Goal: Task Accomplishment & Management: Manage account settings

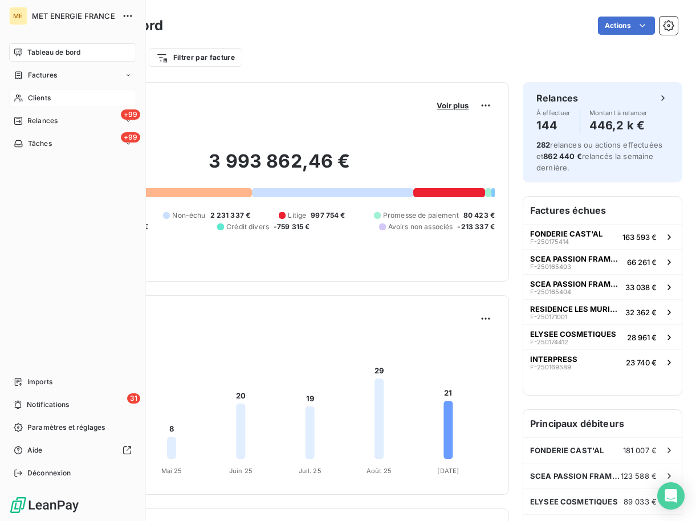
click at [28, 97] on span "Clients" at bounding box center [39, 98] width 23 height 10
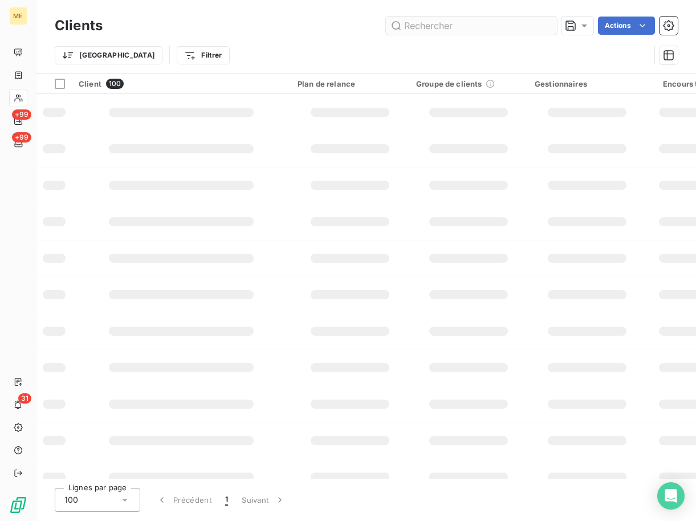
click at [438, 28] on input "text" at bounding box center [471, 26] width 171 height 18
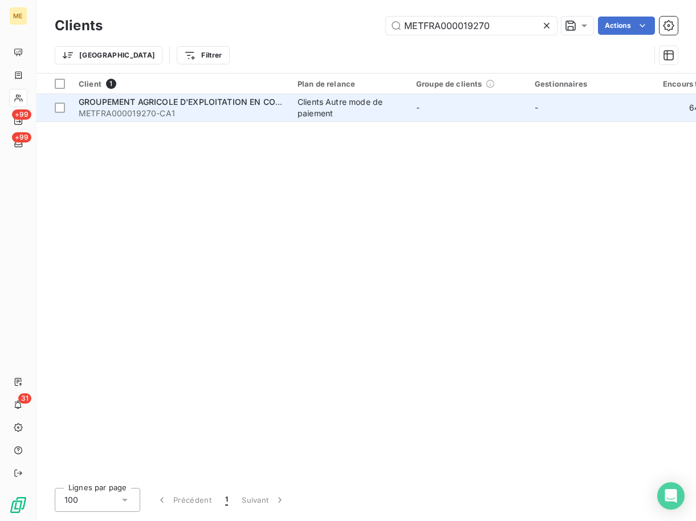
type input "METFRA000019270"
click at [161, 115] on span "METFRA000019270-CA1" at bounding box center [181, 113] width 205 height 11
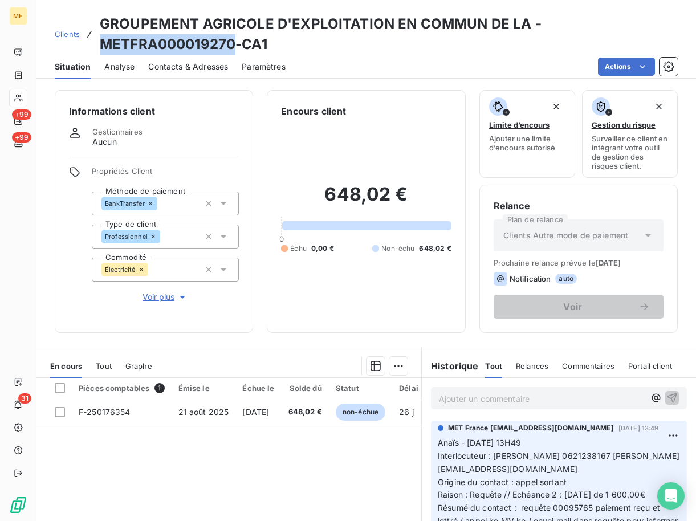
drag, startPoint x: 234, startPoint y: 38, endPoint x: 100, endPoint y: 44, distance: 134.1
click at [100, 44] on h3 "GROUPEMENT AGRICOLE D'EXPLOITATION EN COMMUN DE LA - METFRA000019270-CA1" at bounding box center [389, 34] width 578 height 41
copy h3 "METFRA000019270"
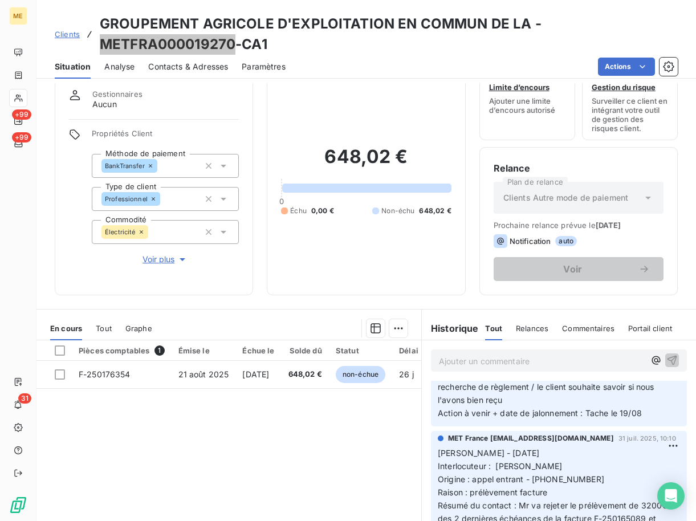
scroll to position [111, 0]
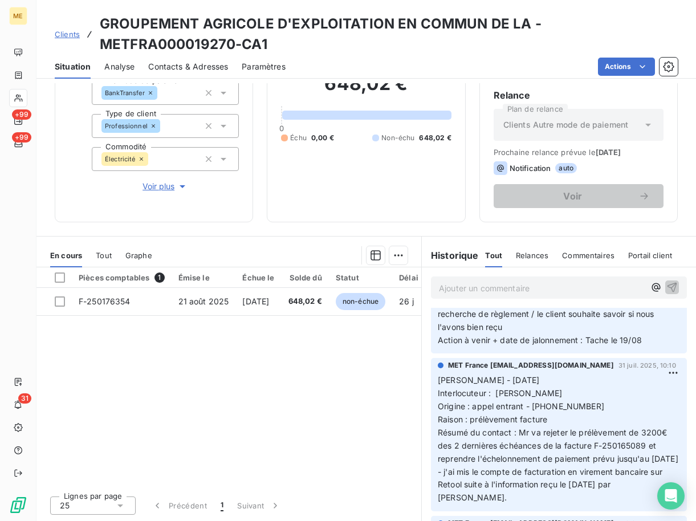
drag, startPoint x: 301, startPoint y: 416, endPoint x: 267, endPoint y: 422, distance: 34.3
click at [301, 416] on div "Pièces comptables 1 Émise le Échue le Solde dû Statut Délai Retard France Conte…" at bounding box center [228, 376] width 385 height 219
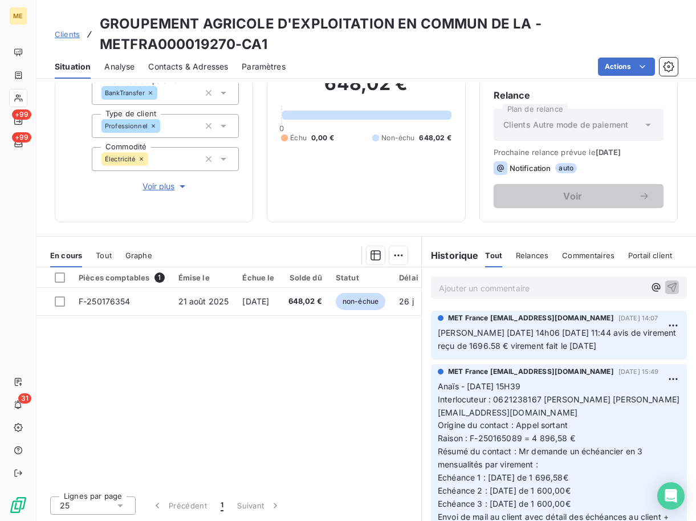
scroll to position [855, 0]
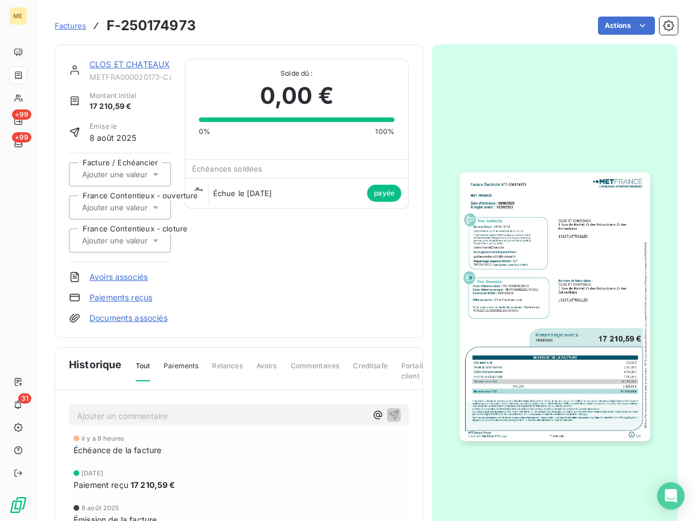
click at [519, 44] on icon "button" at bounding box center [513, 49] width 11 height 11
click at [524, 43] on div "CLOS ET CHATEAUX METFRA000020173-CA1 Montant initial 17 210,59 € Émise le [DATE…" at bounding box center [366, 325] width 623 height 575
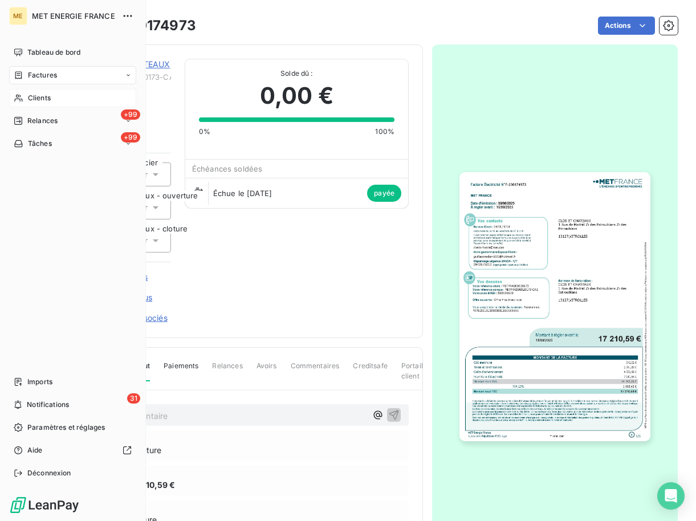
click at [39, 97] on span "Clients" at bounding box center [39, 98] width 23 height 10
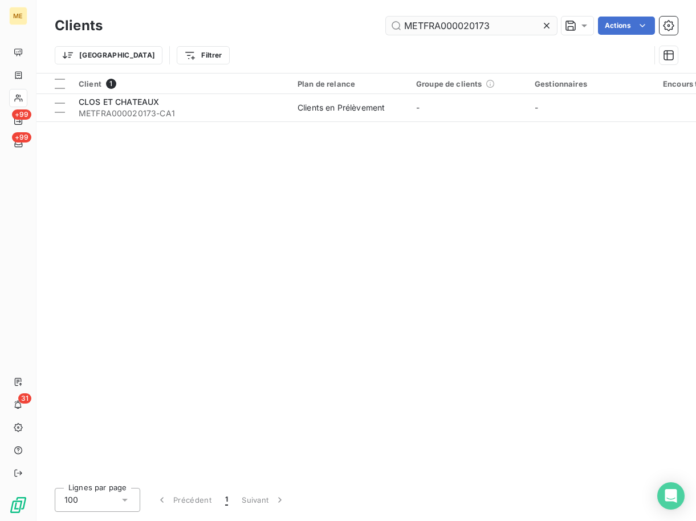
click at [505, 30] on input "METFRA000020173" at bounding box center [471, 26] width 171 height 18
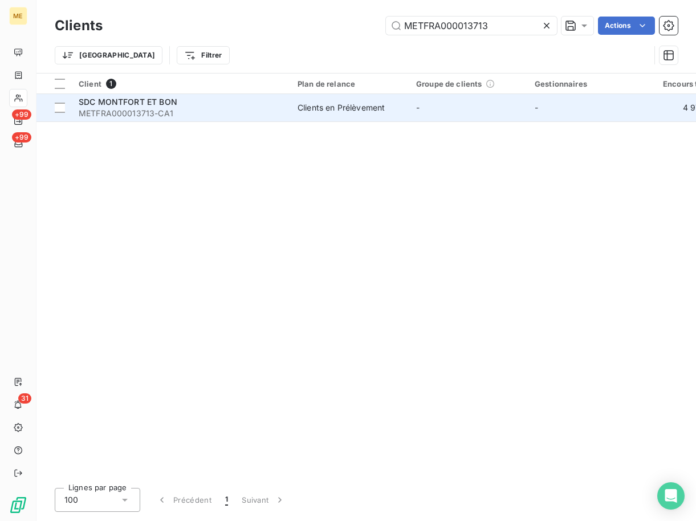
type input "METFRA000013713"
click at [164, 99] on span "SDC MONTFORT ET BON" at bounding box center [128, 102] width 99 height 10
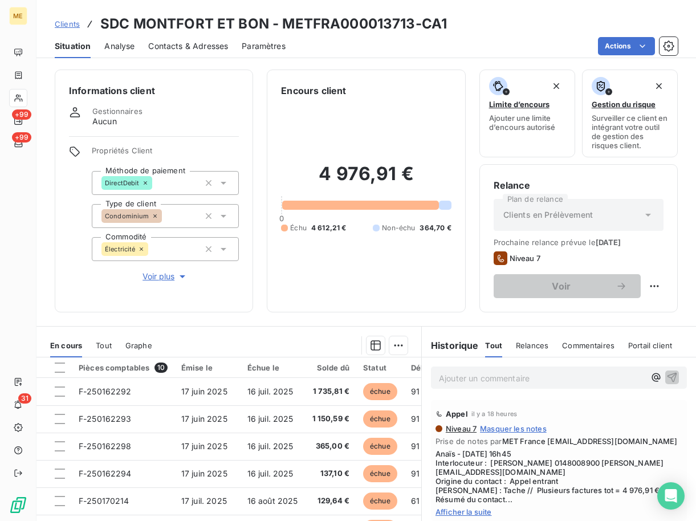
click at [168, 48] on span "Contacts & Adresses" at bounding box center [188, 45] width 80 height 11
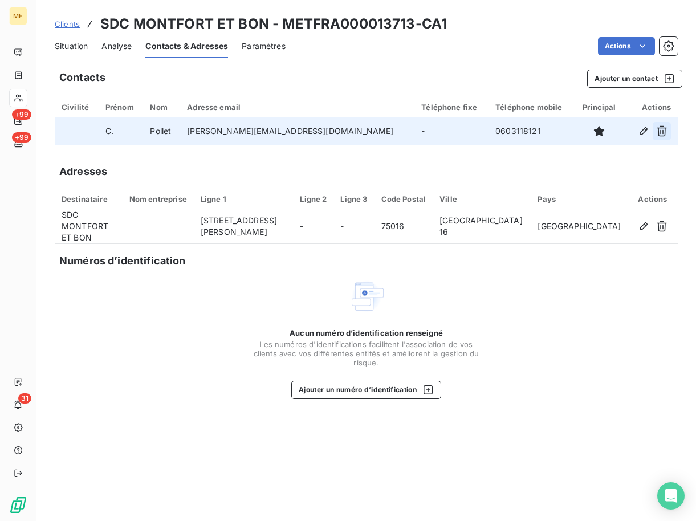
click at [670, 127] on td at bounding box center [651, 130] width 54 height 27
click at [663, 131] on icon "button" at bounding box center [661, 130] width 11 height 11
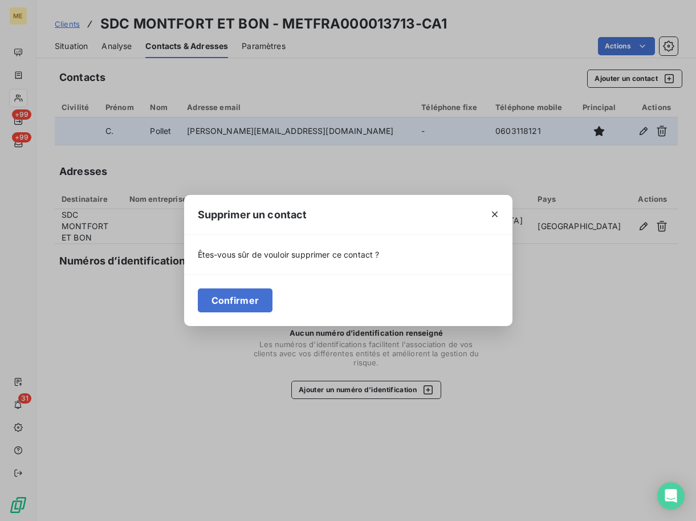
drag, startPoint x: 244, startPoint y: 298, endPoint x: 311, endPoint y: 254, distance: 79.5
click at [242, 298] on button "Confirmer" at bounding box center [235, 300] width 75 height 24
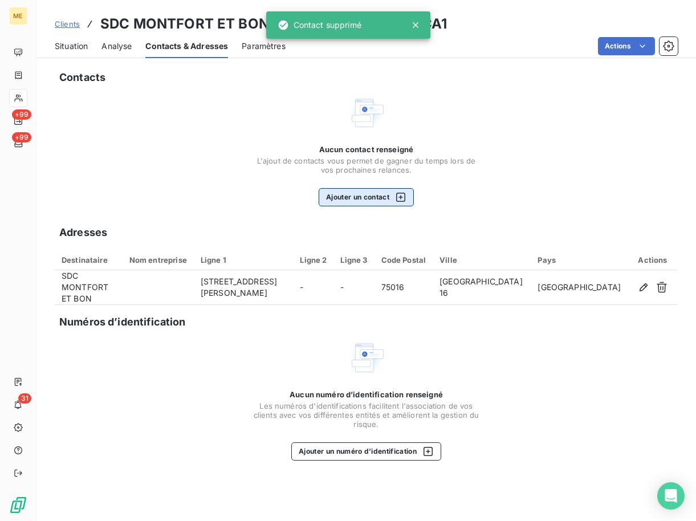
click at [370, 190] on button "Ajouter un contact" at bounding box center [366, 197] width 95 height 18
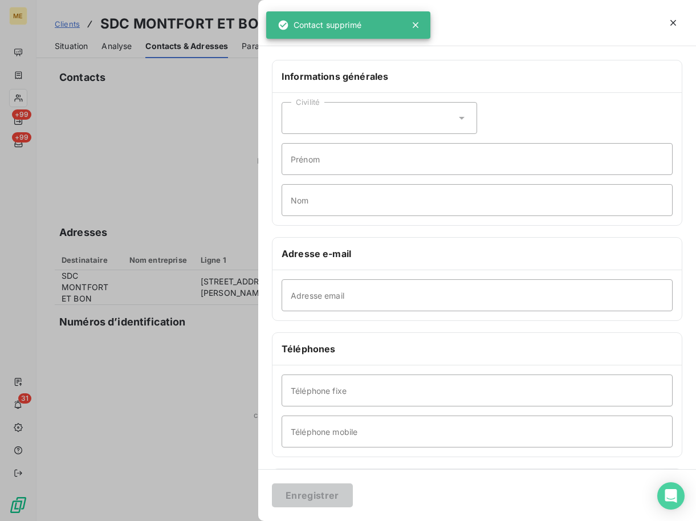
click at [346, 132] on div "Civilité" at bounding box center [380, 118] width 196 height 32
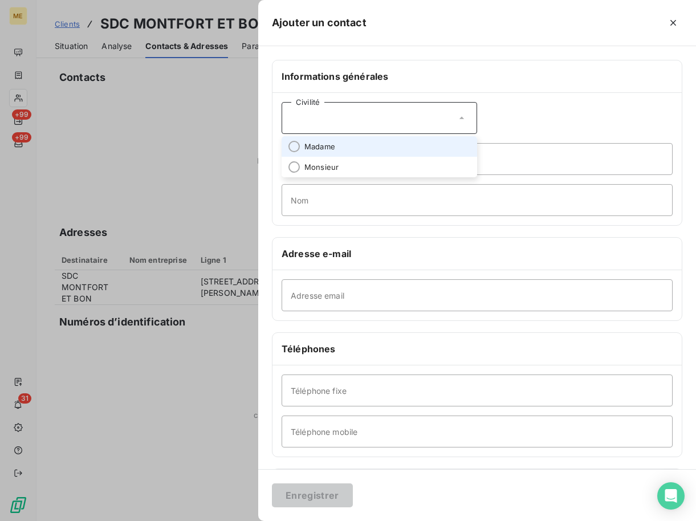
click at [315, 143] on span "Madame" at bounding box center [319, 146] width 31 height 11
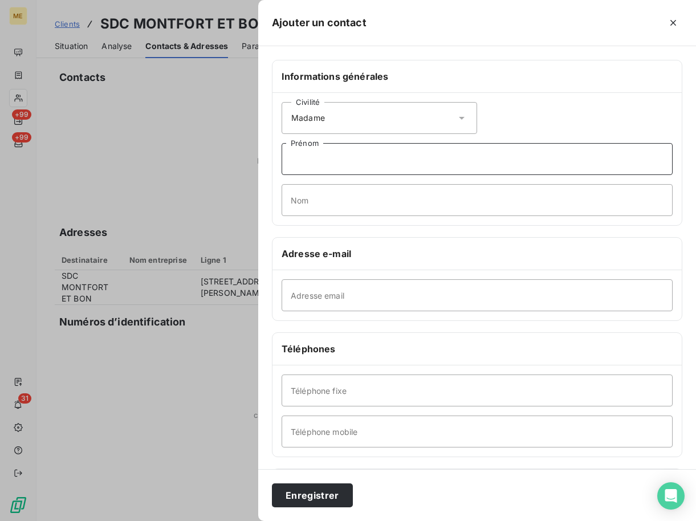
click at [317, 157] on input "Prénom" at bounding box center [477, 159] width 391 height 32
paste input "[PERSON_NAME]"
type input "[PERSON_NAME]"
click at [322, 209] on input "Nom" at bounding box center [477, 200] width 391 height 32
paste input "Farion"
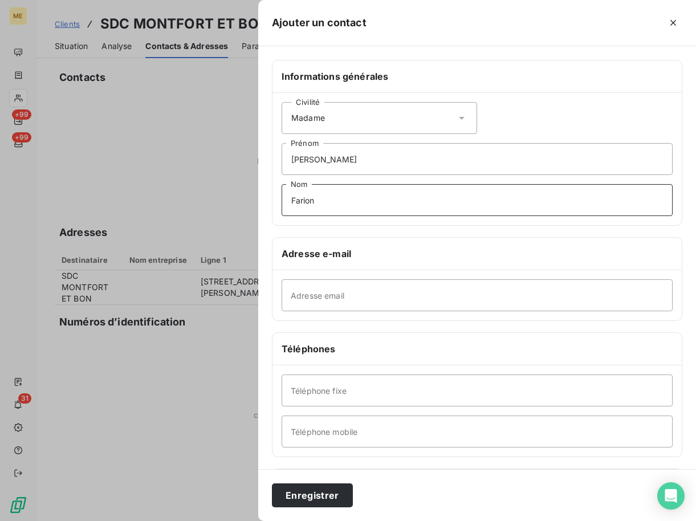
type input "Farion"
click at [330, 291] on input "Adresse email" at bounding box center [477, 295] width 391 height 32
paste input "[PERSON_NAME][EMAIL_ADDRESS][DOMAIN_NAME]"
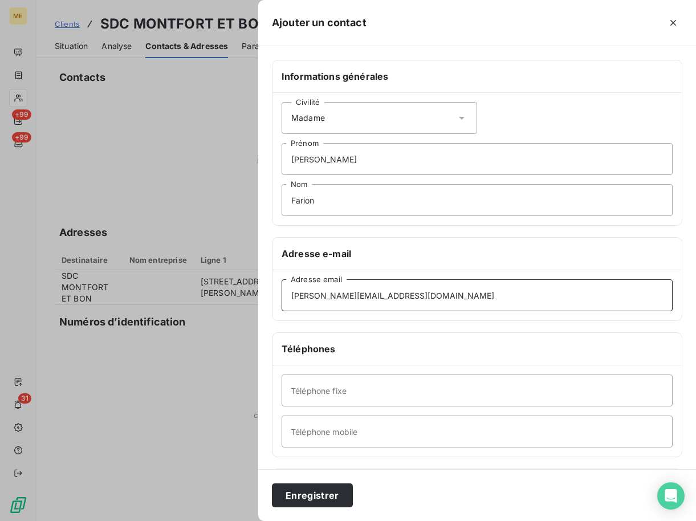
type input "[PERSON_NAME][EMAIL_ADDRESS][DOMAIN_NAME]"
click at [335, 390] on input "Téléphone fixe" at bounding box center [477, 390] width 391 height 32
paste input "0148008872"
type input "0148008872"
click at [454, 349] on h6 "Téléphones" at bounding box center [477, 349] width 391 height 14
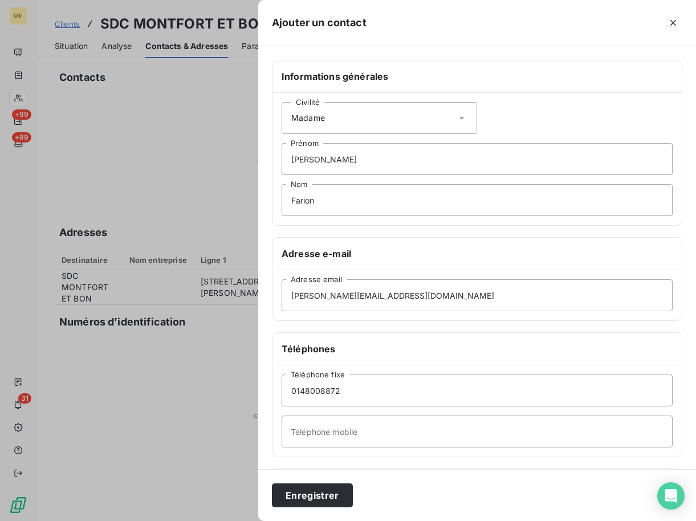
scroll to position [97, 0]
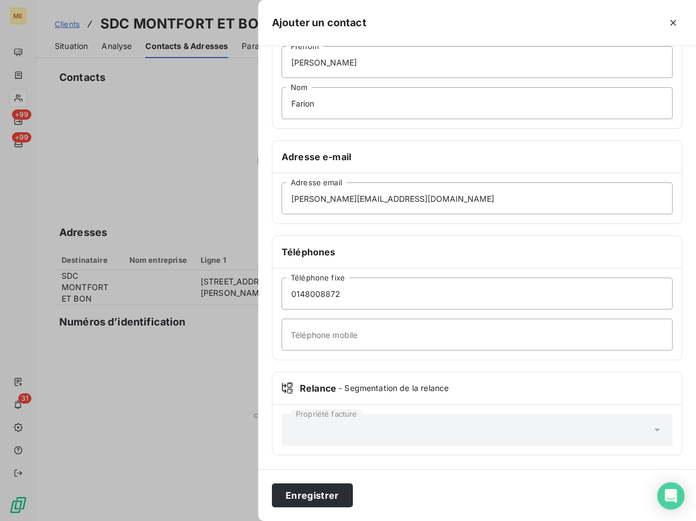
click at [341, 417] on div "Propriété facture" at bounding box center [477, 430] width 391 height 32
click at [319, 413] on div "Propriété facture" at bounding box center [476, 430] width 409 height 50
click at [321, 482] on div "Enregistrer" at bounding box center [477, 495] width 438 height 52
click at [326, 491] on button "Enregistrer" at bounding box center [312, 495] width 81 height 24
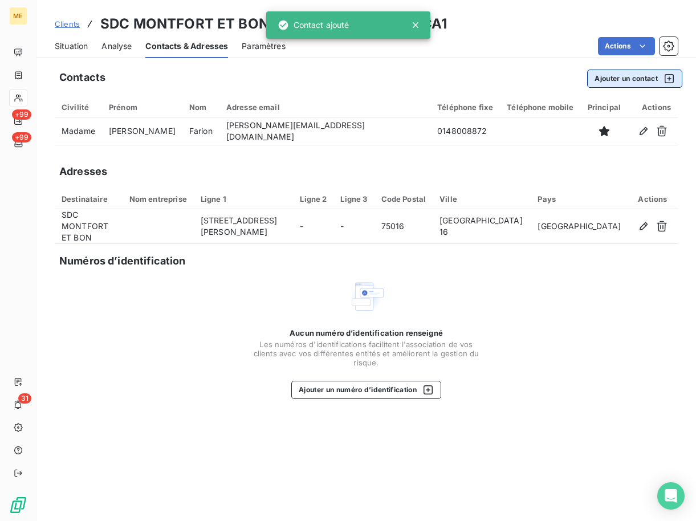
click at [642, 83] on button "Ajouter un contact" at bounding box center [634, 79] width 95 height 18
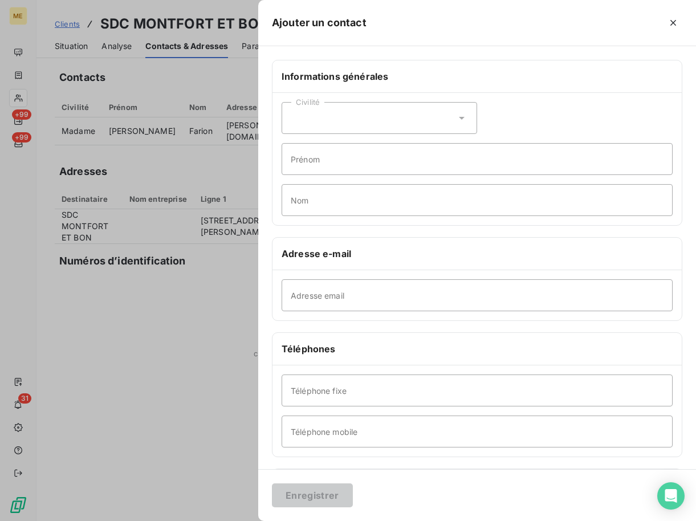
click at [305, 101] on div "Civilité Prénom Nom" at bounding box center [476, 159] width 409 height 132
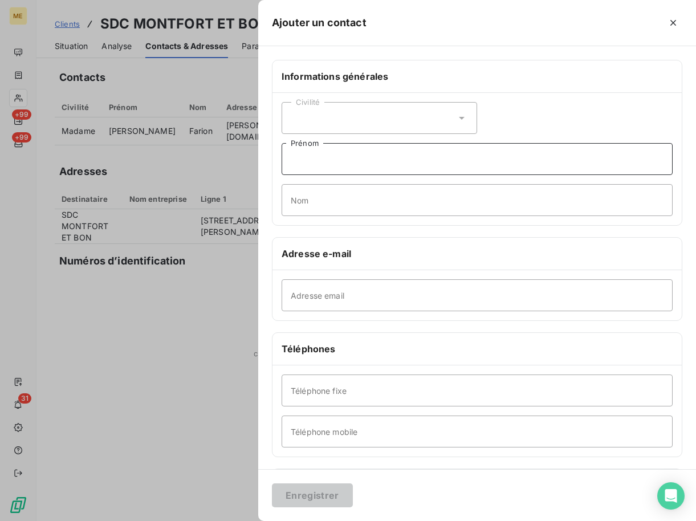
click at [311, 147] on input "Prénom" at bounding box center [477, 159] width 391 height 32
paste input "Facturation"
type input "Facturation"
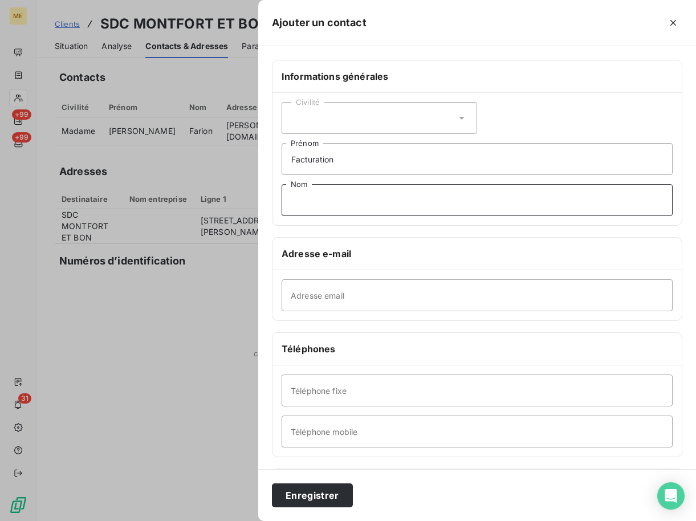
click at [309, 207] on input "Nom" at bounding box center [477, 200] width 391 height 32
paste input "Fournisseur"
type input "Fournisseur"
click at [329, 290] on input "Adresse email" at bounding box center [477, 295] width 391 height 32
paste input "[EMAIL_ADDRESS][DOMAIN_NAME]"
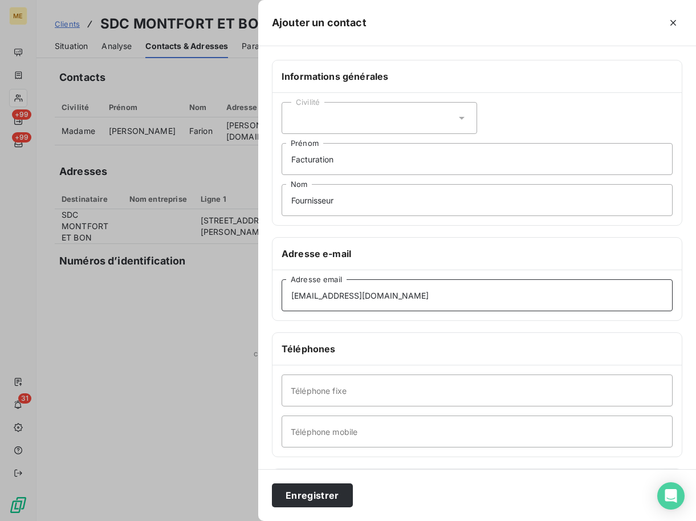
type input "[EMAIL_ADDRESS][DOMAIN_NAME]"
click at [329, 389] on input "Téléphone fixe" at bounding box center [477, 390] width 391 height 32
paste input "0148008860"
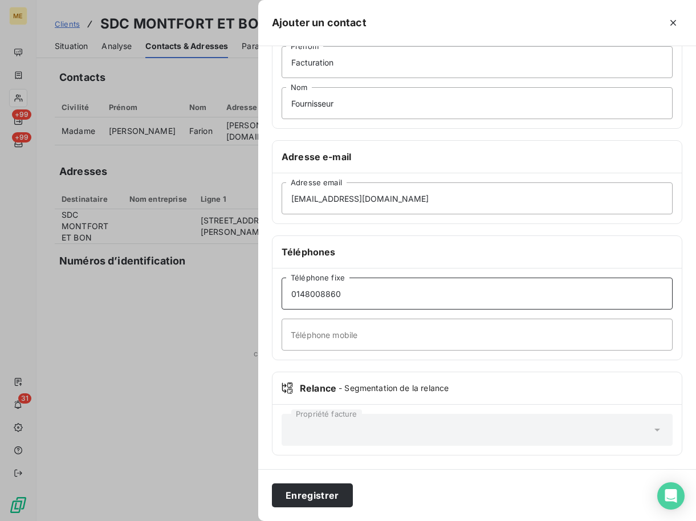
type input "0148008860"
click at [359, 414] on div "Propriété facture" at bounding box center [477, 430] width 391 height 32
click at [313, 499] on button "Enregistrer" at bounding box center [312, 495] width 81 height 24
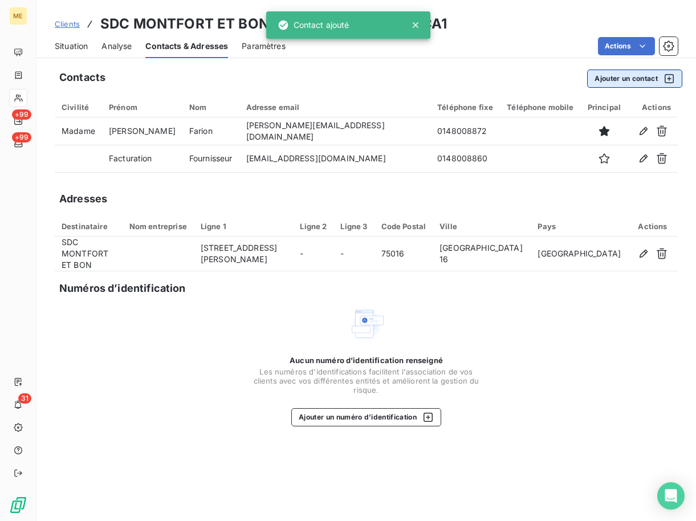
click at [633, 74] on button "Ajouter un contact" at bounding box center [634, 79] width 95 height 18
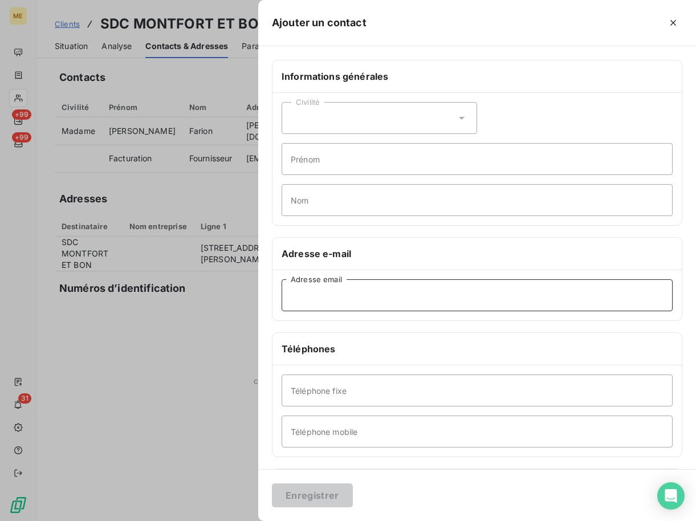
drag, startPoint x: 318, startPoint y: 297, endPoint x: 296, endPoint y: 297, distance: 21.7
click at [318, 297] on input "Adresse email" at bounding box center [477, 295] width 391 height 32
paste input "[PERSON_NAME][EMAIL_ADDRESS][DOMAIN_NAME]"
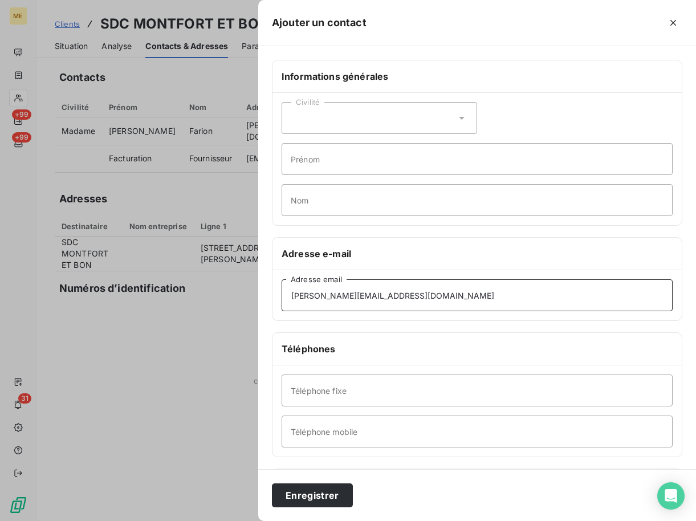
type input "[PERSON_NAME][EMAIL_ADDRESS][DOMAIN_NAME]"
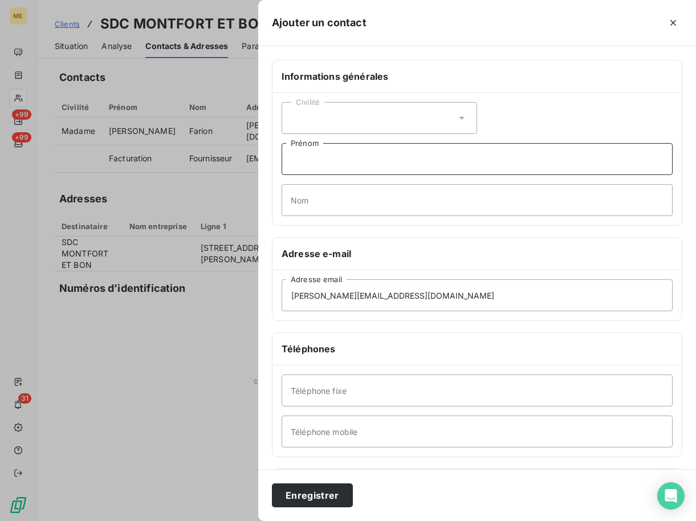
click at [308, 159] on input "Prénom" at bounding box center [477, 159] width 391 height 32
paste input "[PERSON_NAME]"
type input "[PERSON_NAME]"
click at [339, 206] on input "Nom" at bounding box center [477, 200] width 391 height 32
paste input "Geslin"
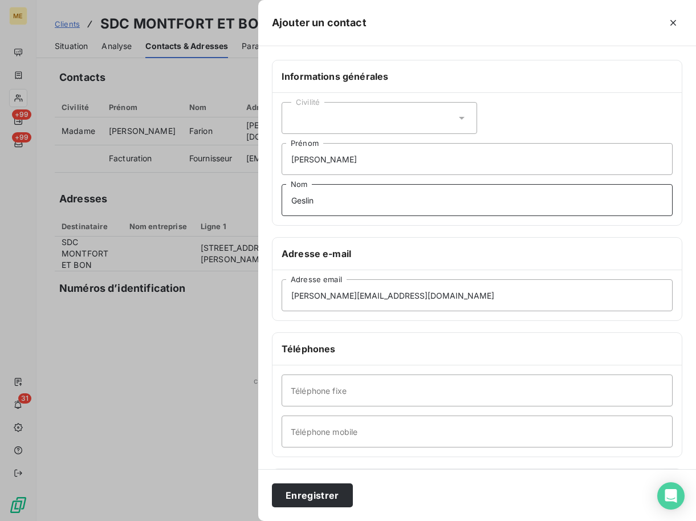
type input "Geslin"
click at [336, 130] on div "Civilité" at bounding box center [380, 118] width 196 height 32
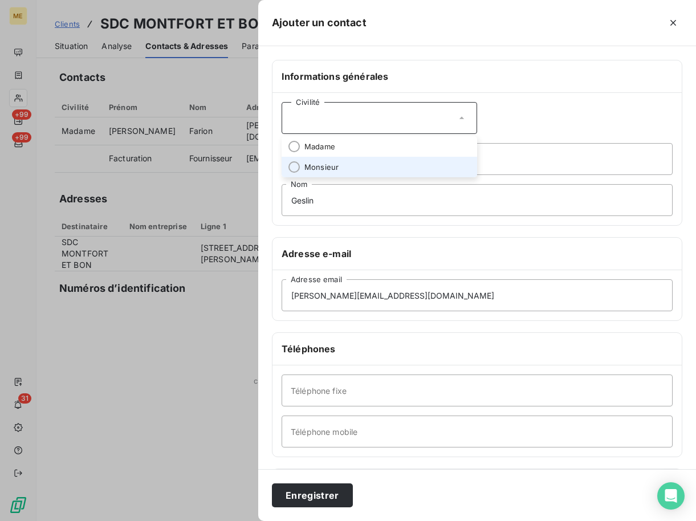
click at [302, 169] on li "Monsieur" at bounding box center [380, 167] width 196 height 21
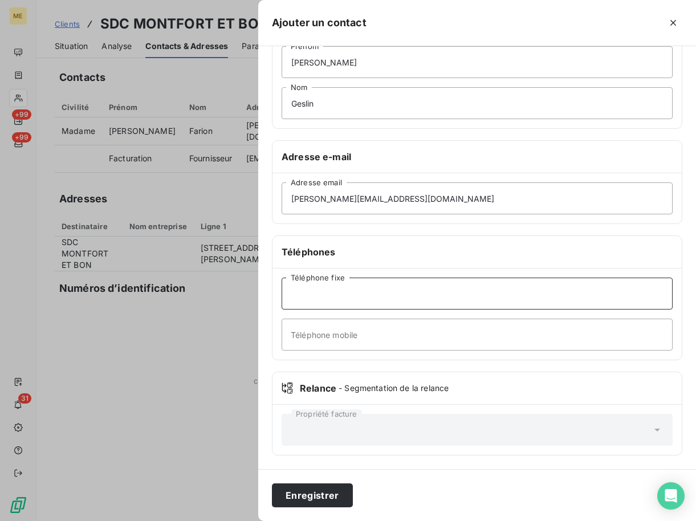
click at [321, 294] on input "Téléphone fixe" at bounding box center [477, 294] width 391 height 32
paste input "0145038078"
type input "0145038078"
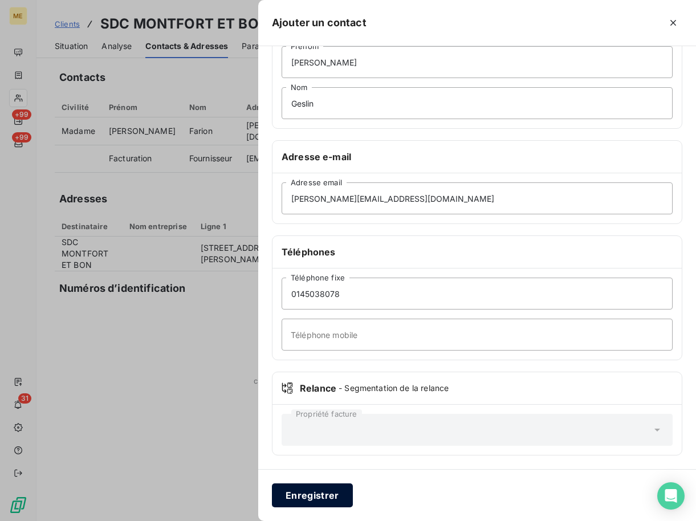
click at [304, 488] on button "Enregistrer" at bounding box center [312, 495] width 81 height 24
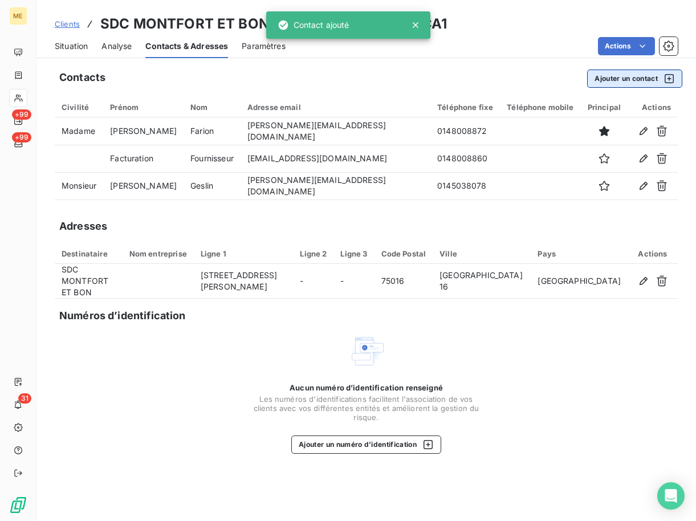
click at [632, 83] on button "Ajouter un contact" at bounding box center [634, 79] width 95 height 18
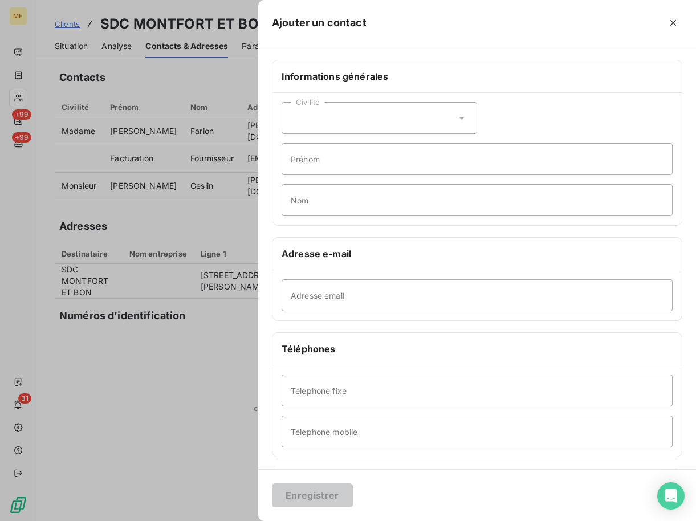
click at [327, 118] on div "Civilité" at bounding box center [380, 118] width 196 height 32
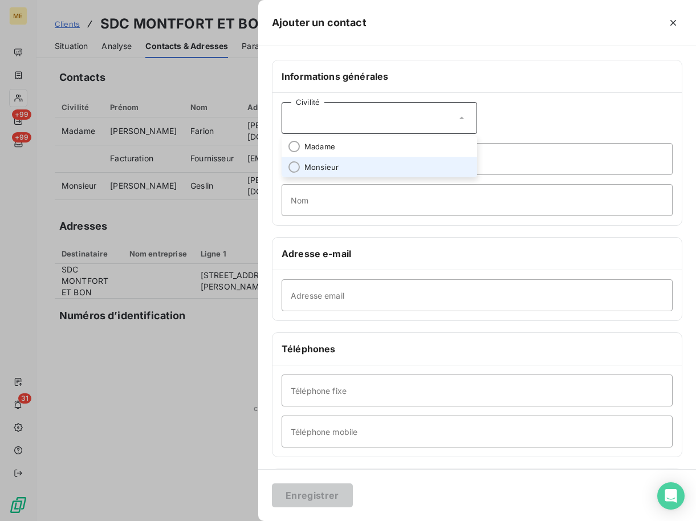
click at [288, 165] on li "Monsieur" at bounding box center [380, 167] width 196 height 21
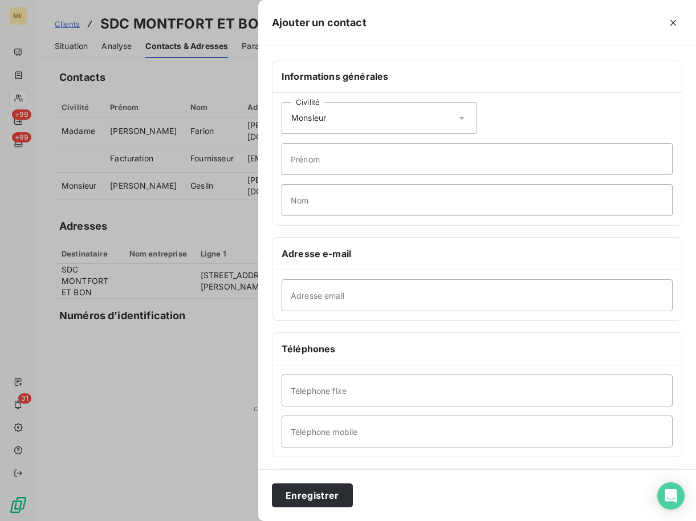
click at [306, 128] on div "Civilité Monsieur" at bounding box center [380, 118] width 196 height 32
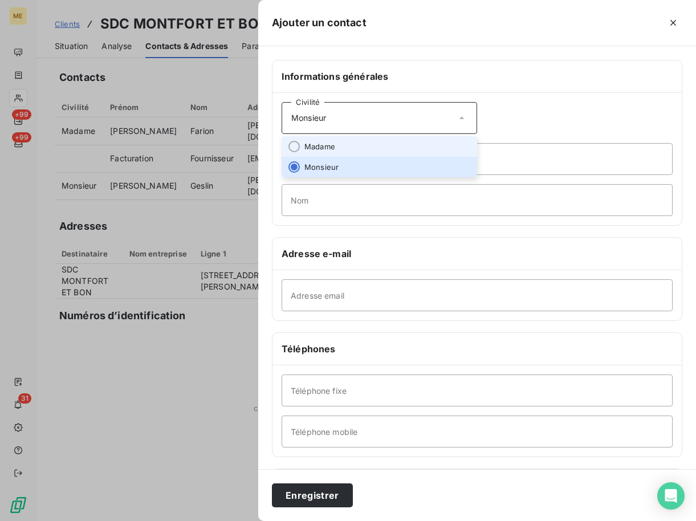
click at [318, 150] on span "Madame" at bounding box center [319, 146] width 31 height 11
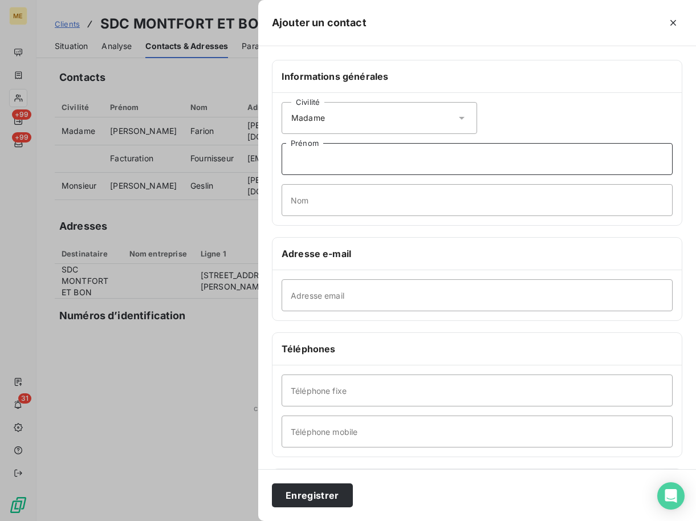
click at [348, 156] on input "Prénom" at bounding box center [477, 159] width 391 height 32
paste input "[PERSON_NAME]"
type input "[PERSON_NAME]"
click at [315, 207] on input "Nom" at bounding box center [477, 200] width 391 height 32
paste input "Cazenave"
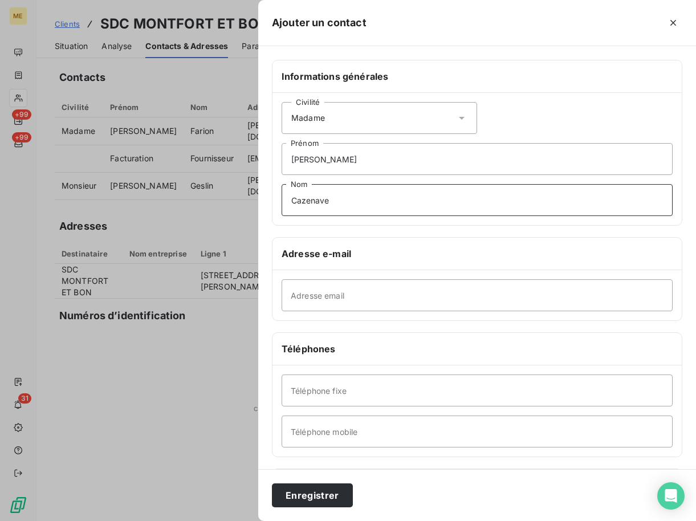
type input "Cazenave"
click at [367, 302] on input "Adresse email" at bounding box center [477, 295] width 391 height 32
paste input "[PERSON_NAME][EMAIL_ADDRESS][DOMAIN_NAME]"
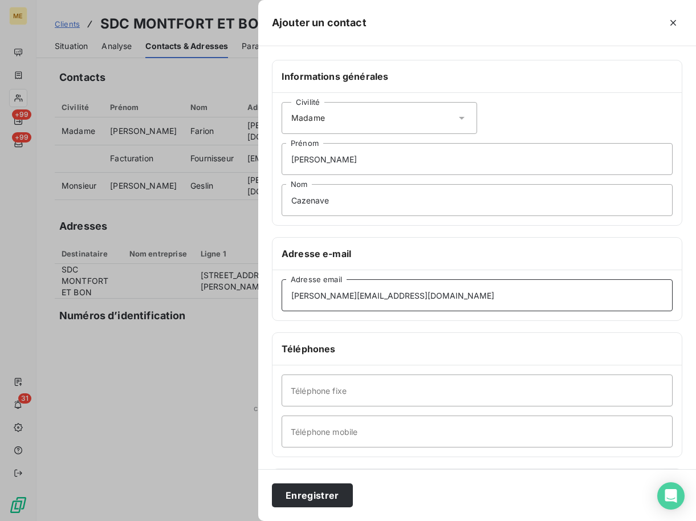
type input "[PERSON_NAME][EMAIL_ADDRESS][DOMAIN_NAME]"
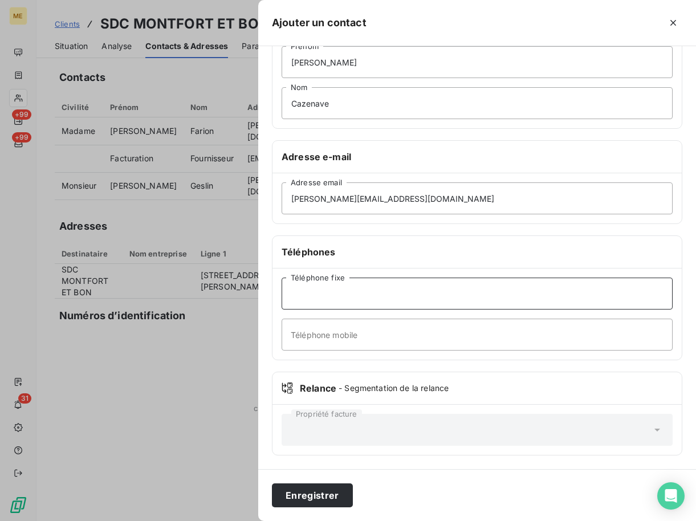
click at [334, 287] on input "Téléphone fixe" at bounding box center [477, 294] width 391 height 32
paste input "0148008860"
type input "0148008860"
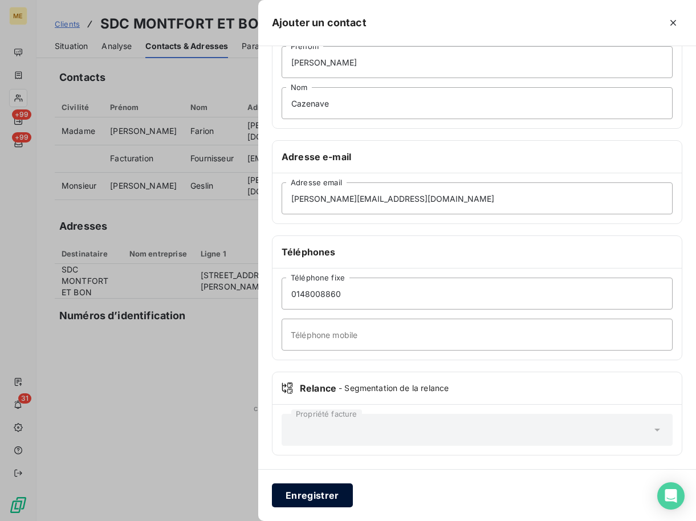
click at [332, 491] on button "Enregistrer" at bounding box center [312, 495] width 81 height 24
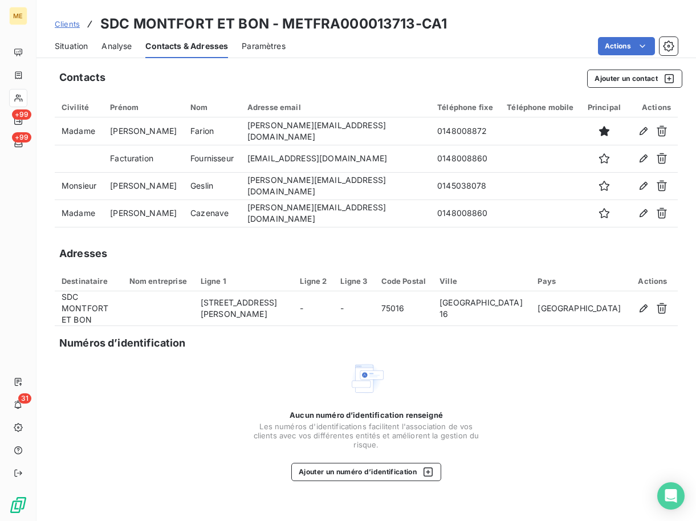
click at [68, 21] on span "Clients" at bounding box center [67, 23] width 25 height 9
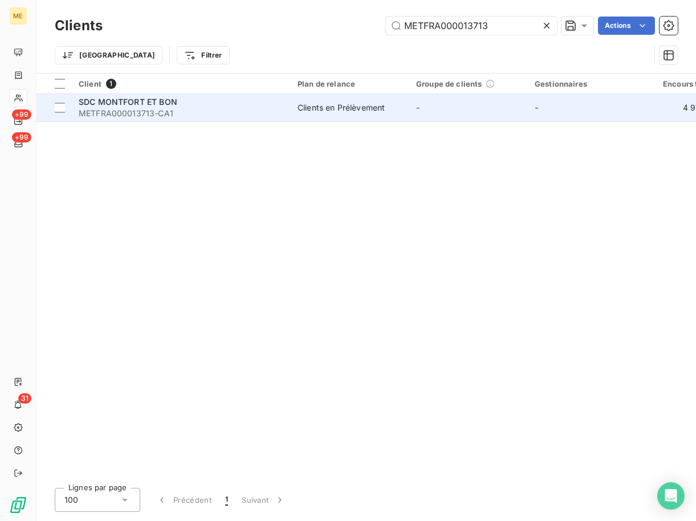
click at [131, 104] on span "SDC MONTFORT ET BON" at bounding box center [128, 102] width 99 height 10
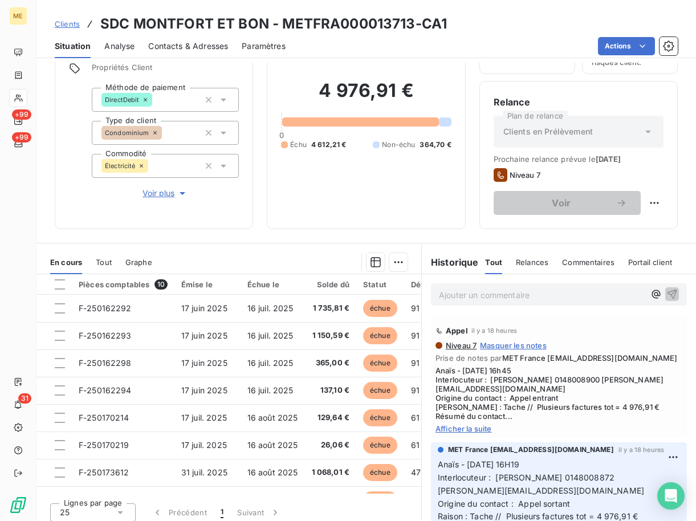
scroll to position [90, 0]
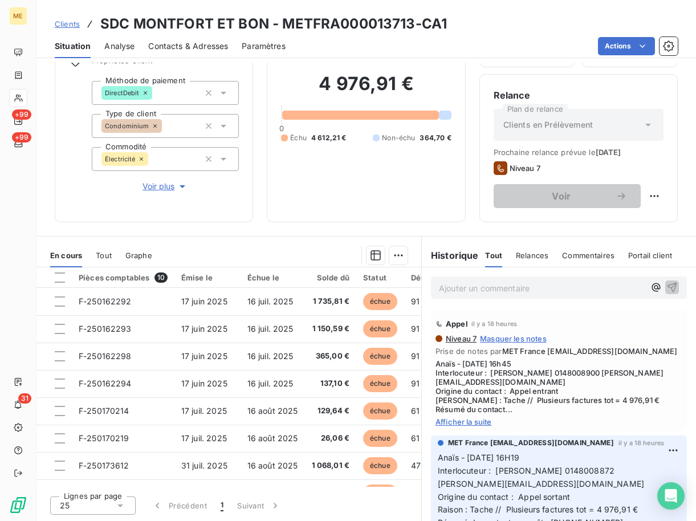
click at [464, 427] on div "Appel il y a 18 heures Niveau 7 Masquer les notes Prise de notes par MET France…" at bounding box center [559, 370] width 256 height 121
click at [472, 422] on span "Afficher la suite" at bounding box center [558, 421] width 247 height 9
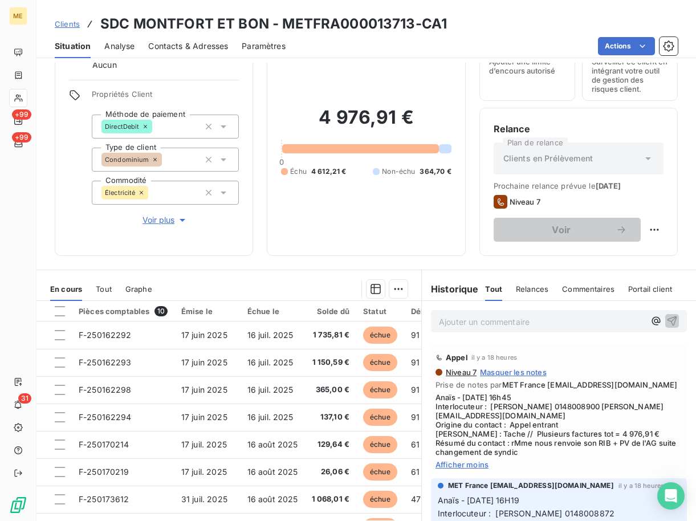
scroll to position [57, 0]
click at [189, 49] on span "Contacts & Adresses" at bounding box center [188, 45] width 80 height 11
click at [192, 44] on span "Contacts & Adresses" at bounding box center [188, 45] width 80 height 11
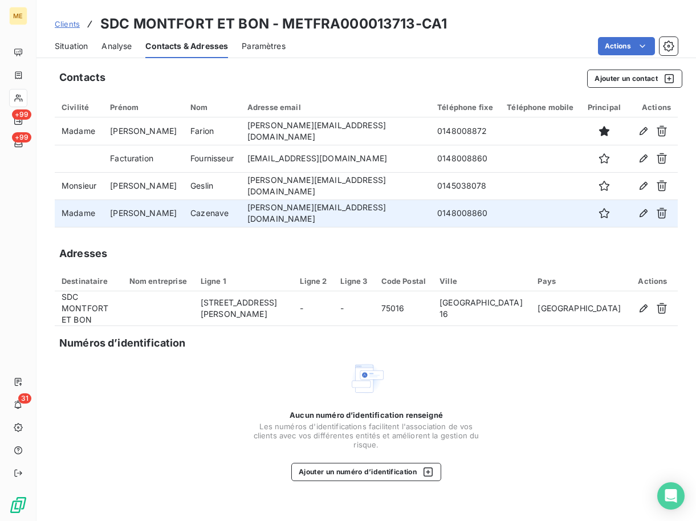
click at [130, 210] on td "[PERSON_NAME]" at bounding box center [143, 212] width 80 height 27
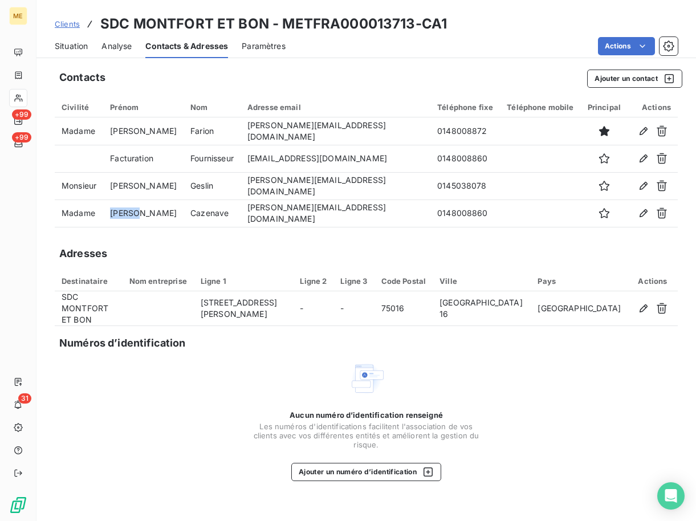
copy td "[PERSON_NAME]"
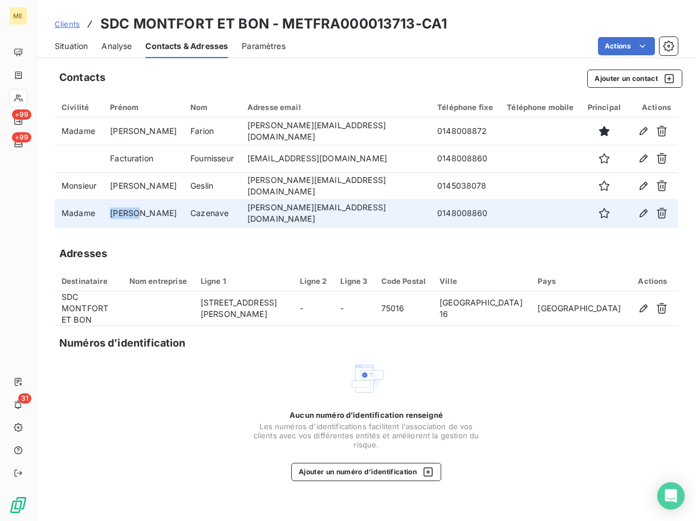
click at [205, 214] on td "Cazenave" at bounding box center [212, 212] width 57 height 27
click at [201, 214] on td "Cazenave" at bounding box center [212, 212] width 57 height 27
copy td "Cazenave"
click at [292, 215] on td "[PERSON_NAME][EMAIL_ADDRESS][DOMAIN_NAME]" at bounding box center [336, 212] width 190 height 27
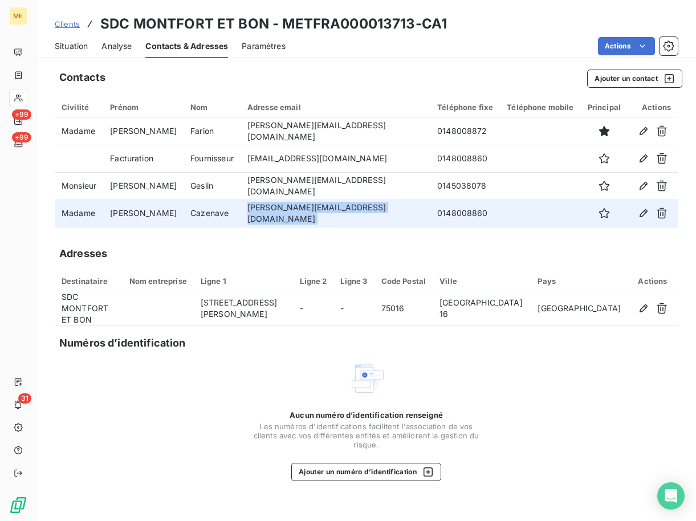
click at [292, 215] on td "[PERSON_NAME][EMAIL_ADDRESS][DOMAIN_NAME]" at bounding box center [336, 212] width 190 height 27
copy td "[PERSON_NAME][EMAIL_ADDRESS][DOMAIN_NAME]"
click at [430, 210] on td "0148008860" at bounding box center [465, 212] width 70 height 27
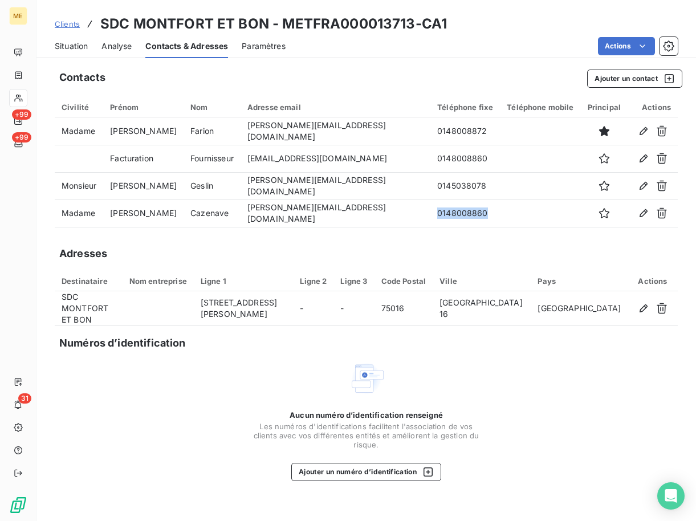
drag, startPoint x: 424, startPoint y: 210, endPoint x: 364, endPoint y: 227, distance: 62.6
click at [430, 210] on td "0148008860" at bounding box center [465, 212] width 70 height 27
copy td "0148008860"
click at [331, 27] on h3 "SDC MONTFORT ET BON - METFRA000013713-CA1" at bounding box center [273, 24] width 347 height 21
click at [332, 27] on h3 "SDC MONTFORT ET BON - METFRA000013713-CA1" at bounding box center [273, 24] width 347 height 21
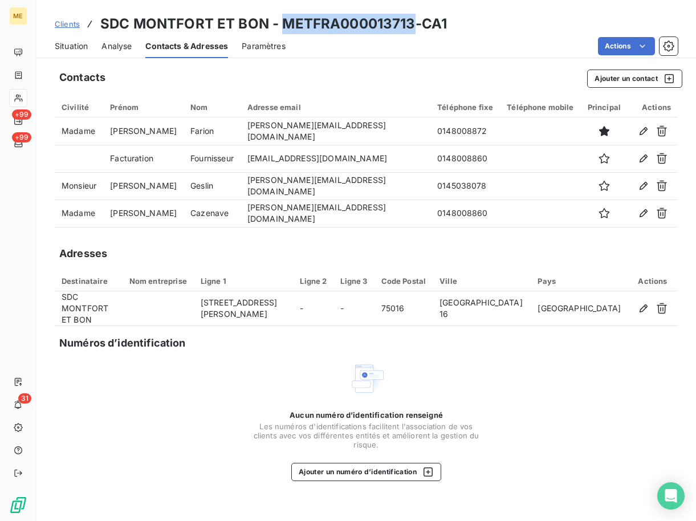
copy h3 "METFRA000013713"
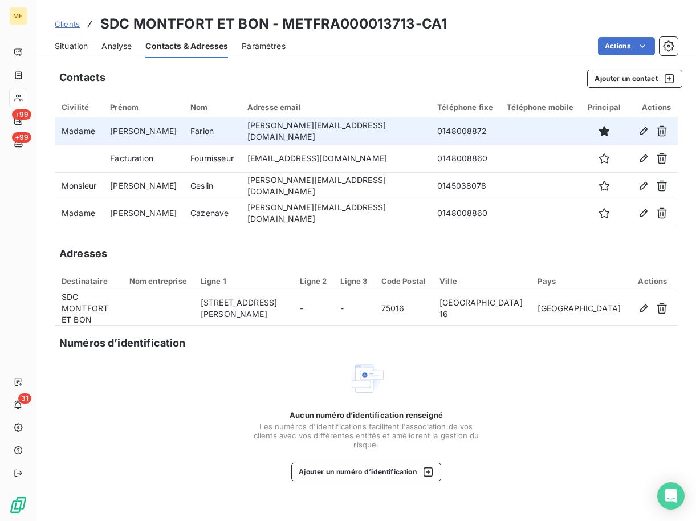
click at [137, 129] on td "[PERSON_NAME]" at bounding box center [143, 130] width 80 height 27
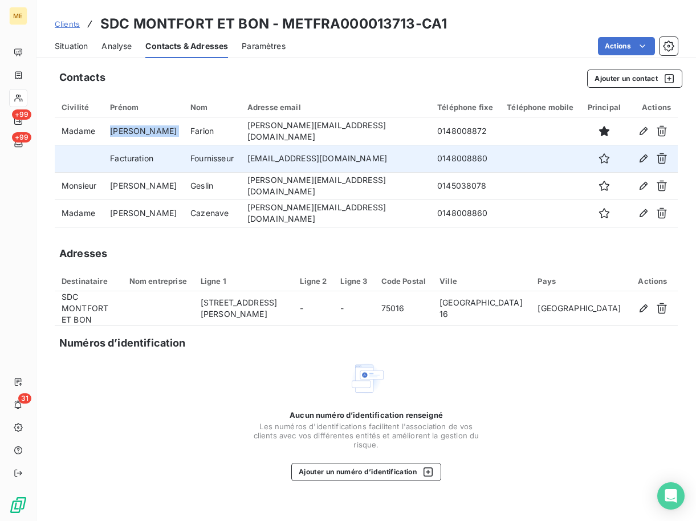
drag, startPoint x: 137, startPoint y: 129, endPoint x: 75, endPoint y: 169, distance: 74.3
click at [137, 129] on td "[PERSON_NAME]" at bounding box center [143, 130] width 80 height 27
copy td "[PERSON_NAME]"
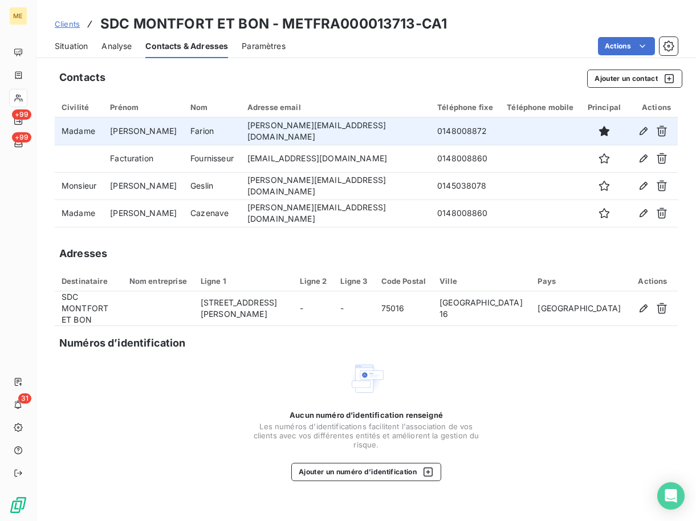
click at [200, 133] on td "Farion" at bounding box center [212, 130] width 57 height 27
copy td "Farion"
click at [430, 136] on td "0148008872" at bounding box center [465, 130] width 70 height 27
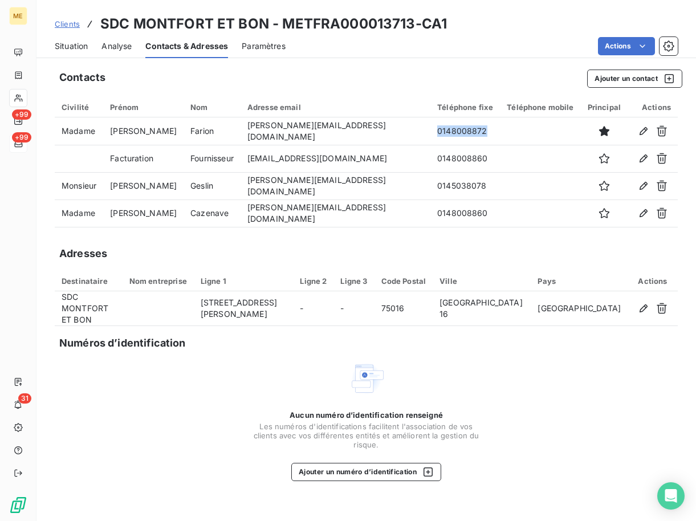
copy td "0148008872"
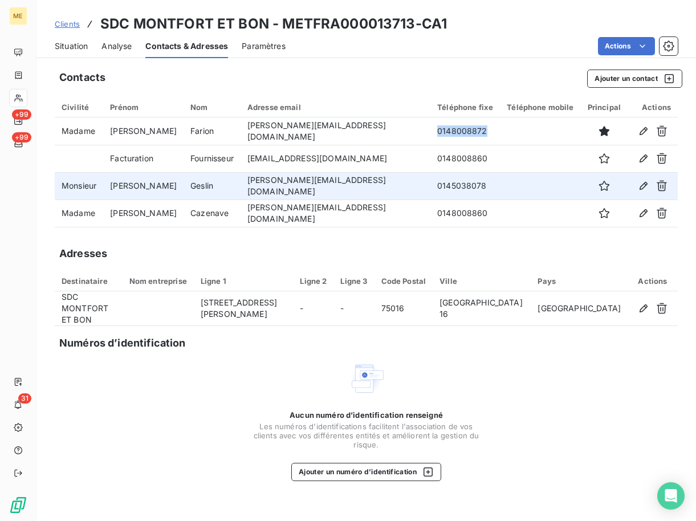
click at [138, 186] on td "[PERSON_NAME]" at bounding box center [143, 185] width 80 height 27
copy td "[PERSON_NAME]"
click at [206, 188] on td "Geslin" at bounding box center [212, 185] width 57 height 27
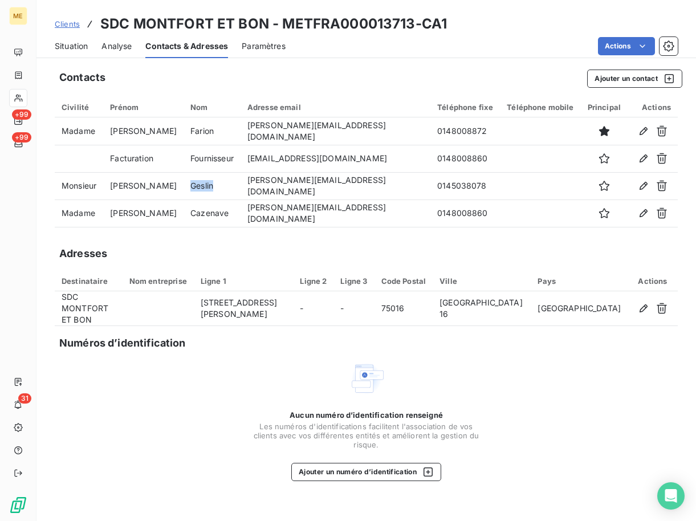
copy td "Geslin"
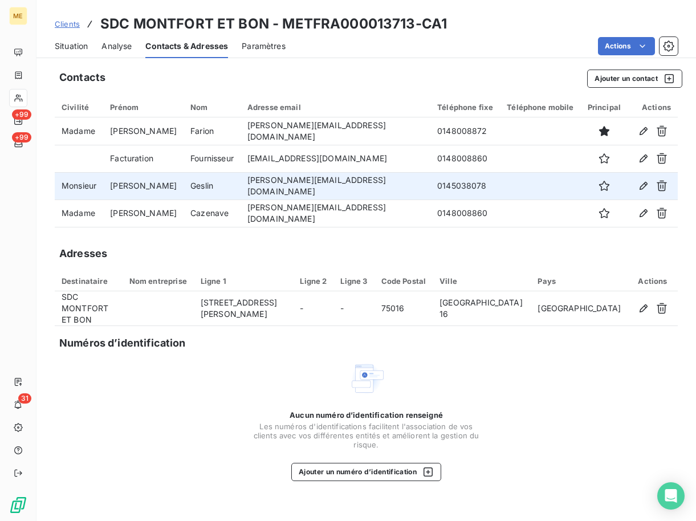
click at [286, 181] on td "[PERSON_NAME][EMAIL_ADDRESS][DOMAIN_NAME]" at bounding box center [336, 185] width 190 height 27
click at [431, 189] on td "0145038078" at bounding box center [465, 185] width 70 height 27
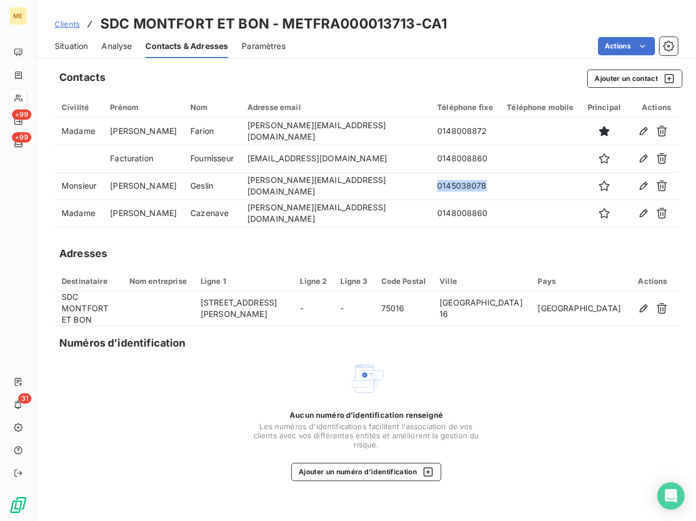
drag, startPoint x: 431, startPoint y: 189, endPoint x: 196, endPoint y: 243, distance: 242.1
click at [431, 189] on td "0145038078" at bounding box center [465, 185] width 70 height 27
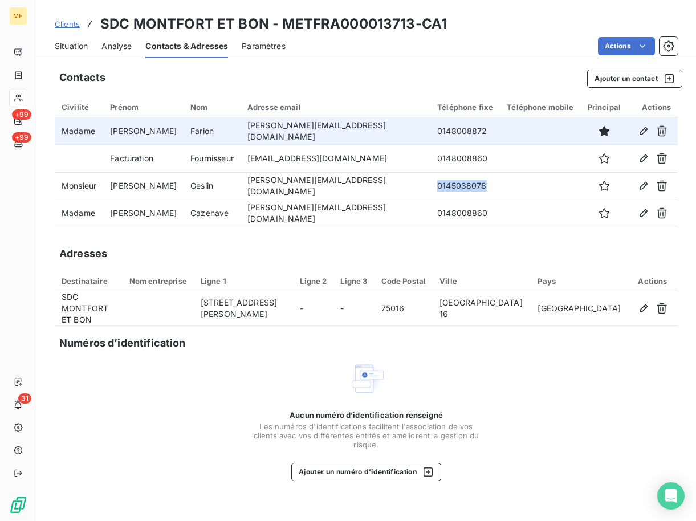
click at [303, 134] on td "[PERSON_NAME][EMAIL_ADDRESS][DOMAIN_NAME]" at bounding box center [336, 130] width 190 height 27
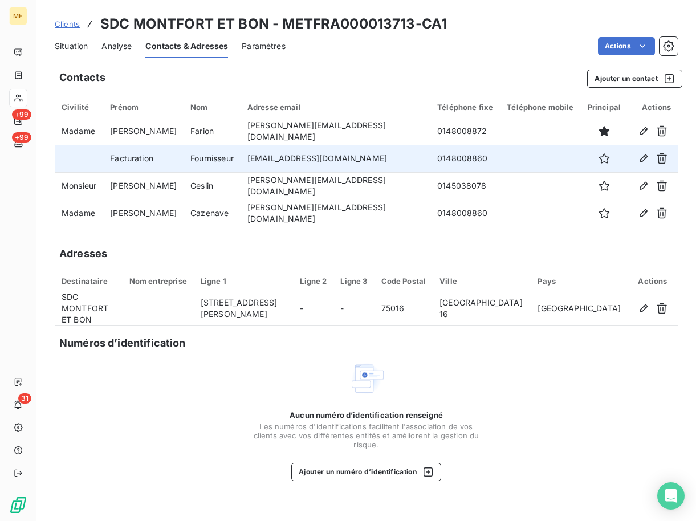
click at [140, 152] on td "Facturation" at bounding box center [143, 158] width 80 height 27
click at [197, 161] on td "Fournisseur" at bounding box center [212, 158] width 57 height 27
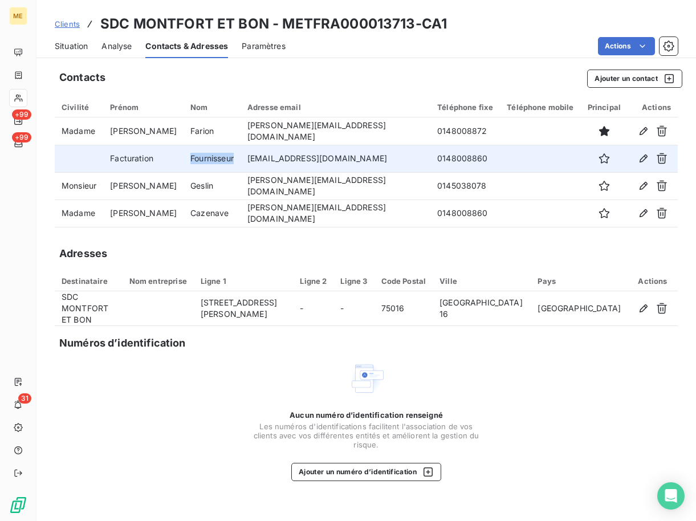
click at [314, 158] on td "[EMAIL_ADDRESS][DOMAIN_NAME]" at bounding box center [336, 158] width 190 height 27
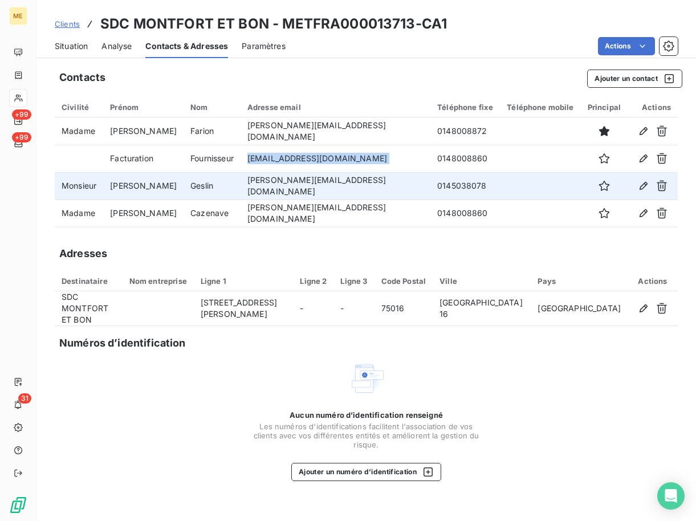
drag, startPoint x: 314, startPoint y: 158, endPoint x: 254, endPoint y: 177, distance: 62.6
click at [313, 158] on td "[EMAIL_ADDRESS][DOMAIN_NAME]" at bounding box center [336, 158] width 190 height 27
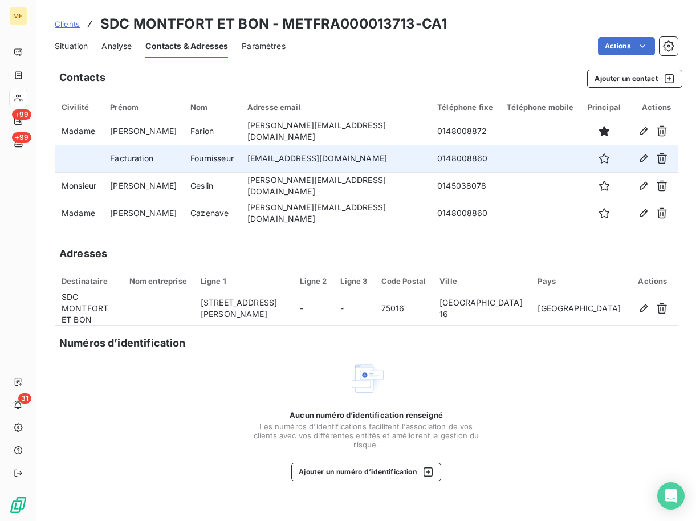
click at [430, 158] on td "0148008860" at bounding box center [465, 158] width 70 height 27
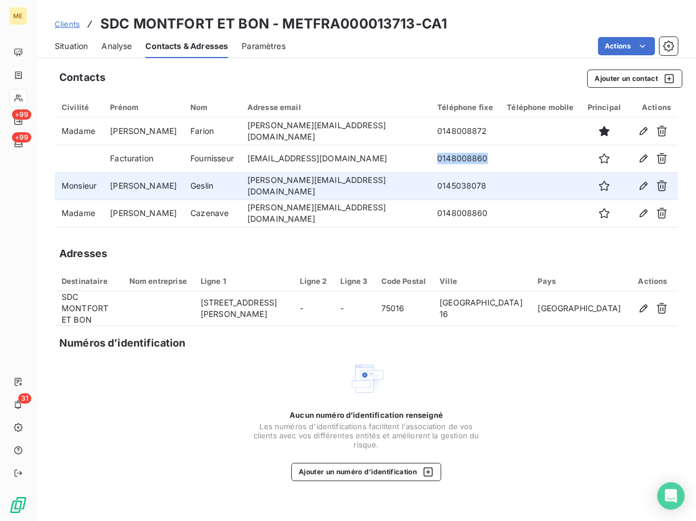
drag, startPoint x: 426, startPoint y: 158, endPoint x: 202, endPoint y: 192, distance: 227.1
click at [430, 158] on td "0148008860" at bounding box center [465, 158] width 70 height 27
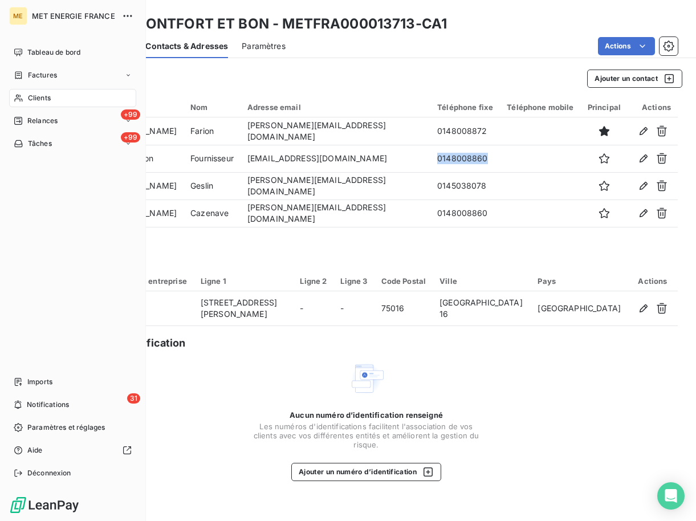
click at [33, 96] on span "Clients" at bounding box center [39, 98] width 23 height 10
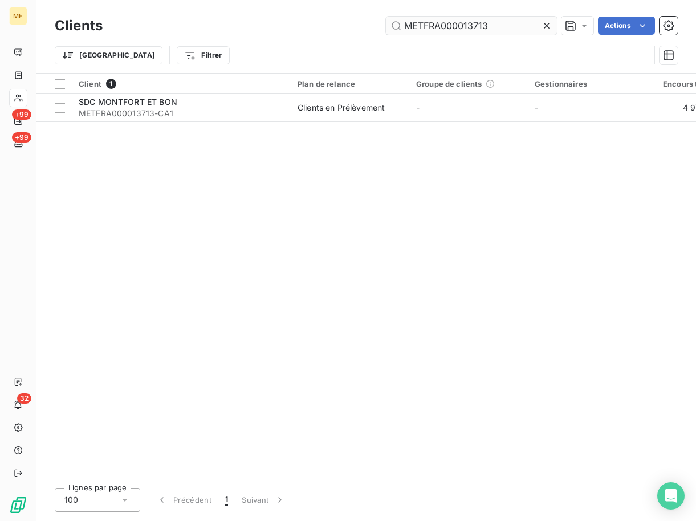
click at [499, 21] on input "METFRA000013713" at bounding box center [471, 26] width 171 height 18
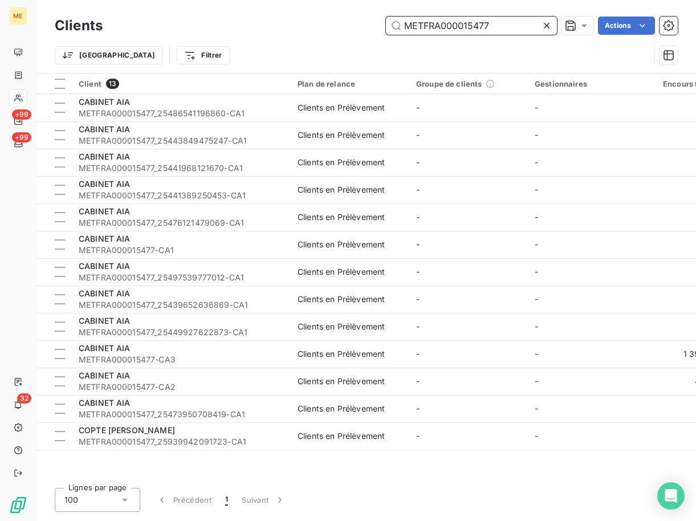
click at [477, 24] on input "METFRA000015477" at bounding box center [471, 26] width 171 height 18
paste input "25449782816031"
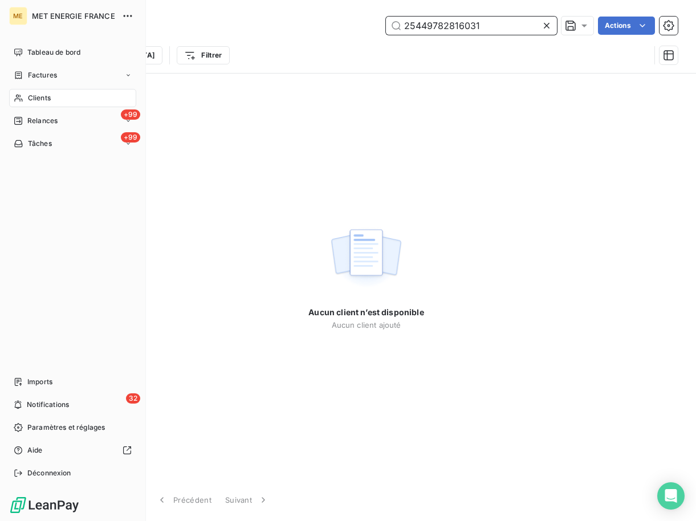
type input "25449782816031"
click at [48, 99] on span "Clients" at bounding box center [39, 98] width 23 height 10
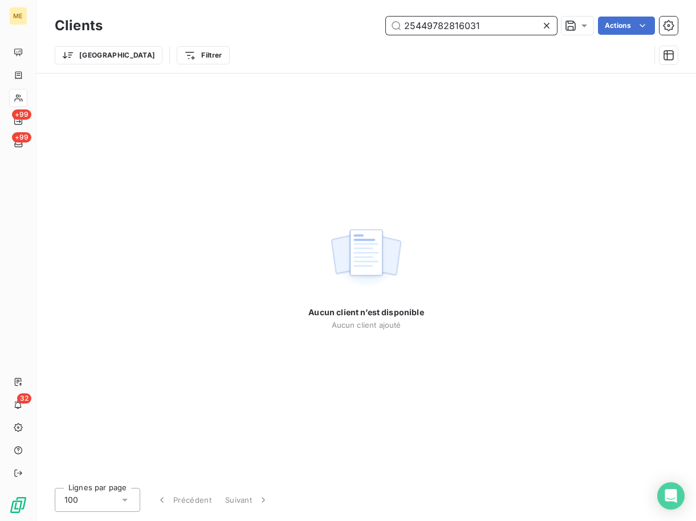
click at [433, 28] on input "25449782816031" at bounding box center [471, 26] width 171 height 18
click at [471, 28] on input "25449782816031" at bounding box center [471, 26] width 171 height 18
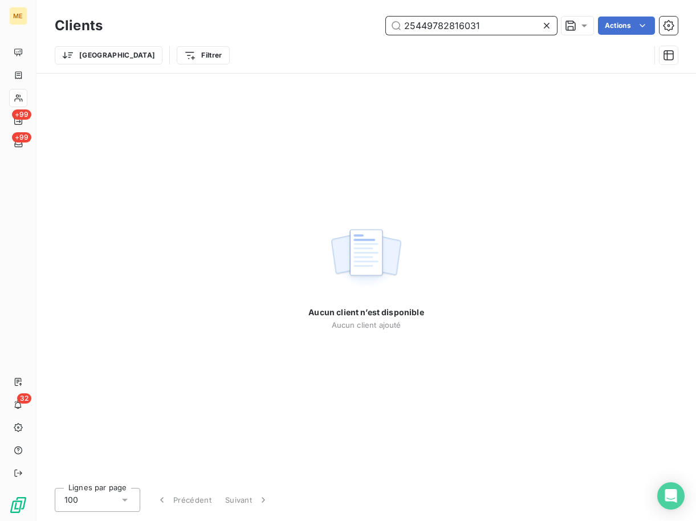
click at [471, 28] on input "25449782816031" at bounding box center [471, 26] width 171 height 18
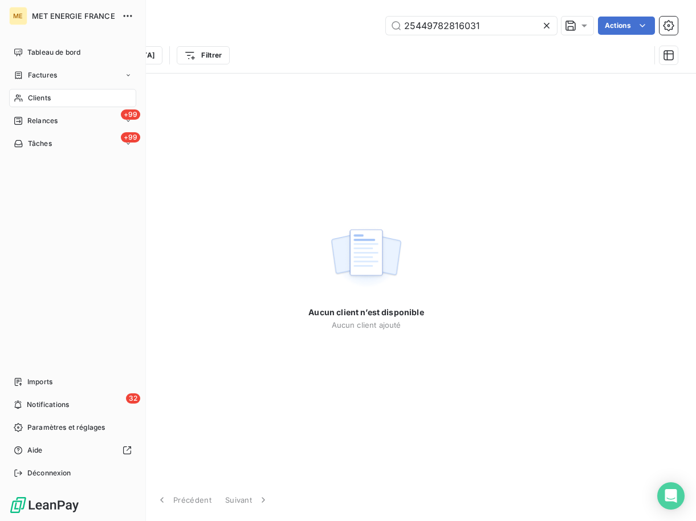
click at [57, 101] on div "Clients" at bounding box center [72, 98] width 127 height 18
click at [41, 95] on span "Clients" at bounding box center [39, 98] width 23 height 10
click at [61, 74] on div "Factures" at bounding box center [72, 75] width 127 height 18
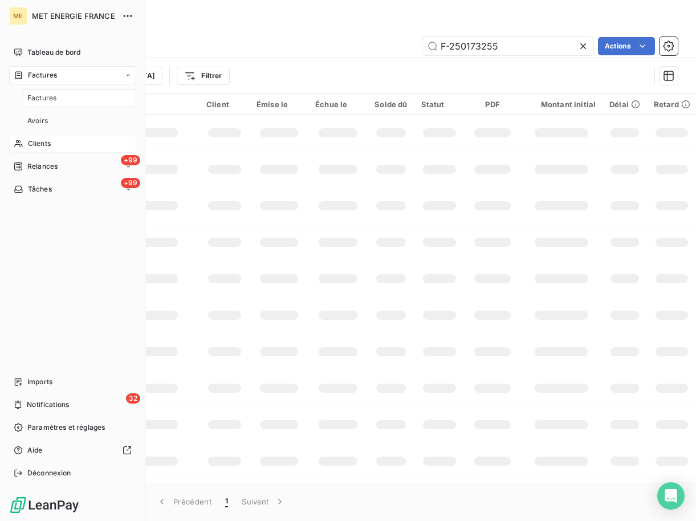
click at [50, 141] on span "Clients" at bounding box center [39, 144] width 23 height 10
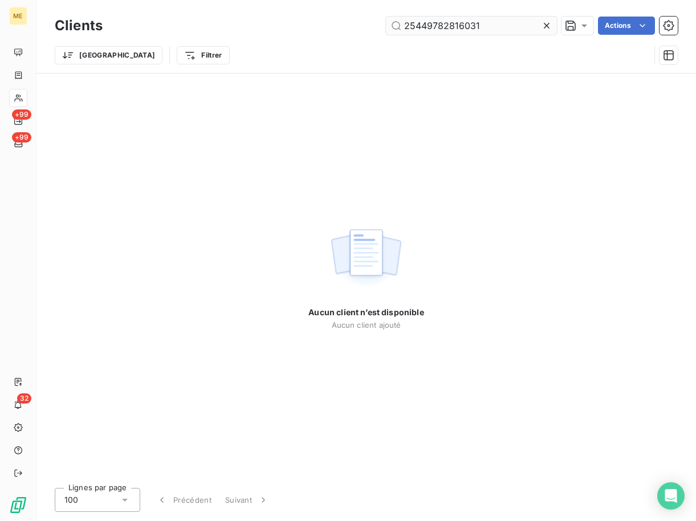
click at [427, 30] on input "25449782816031" at bounding box center [471, 26] width 171 height 18
click at [437, 22] on input "25449782816031" at bounding box center [471, 26] width 171 height 18
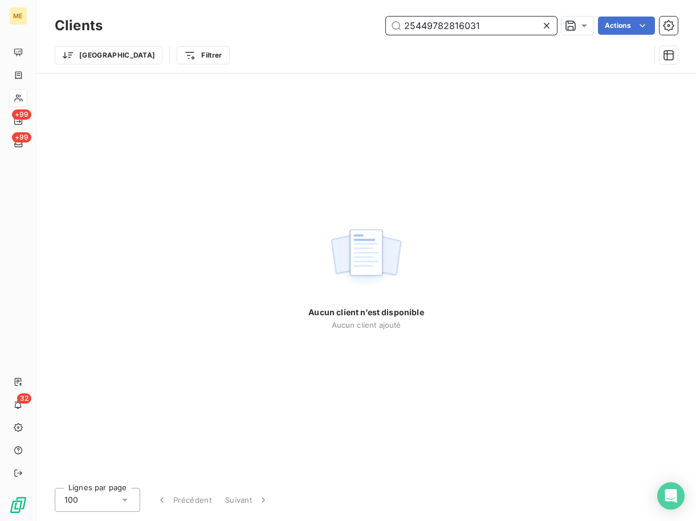
click at [437, 23] on input "25449782816031" at bounding box center [471, 26] width 171 height 18
paste input "F-25017646"
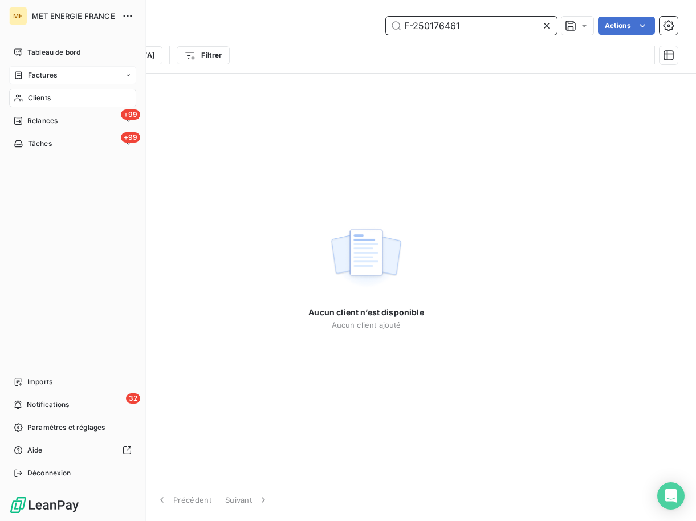
type input "F-250176461"
click at [23, 80] on div "Factures" at bounding box center [35, 75] width 43 height 10
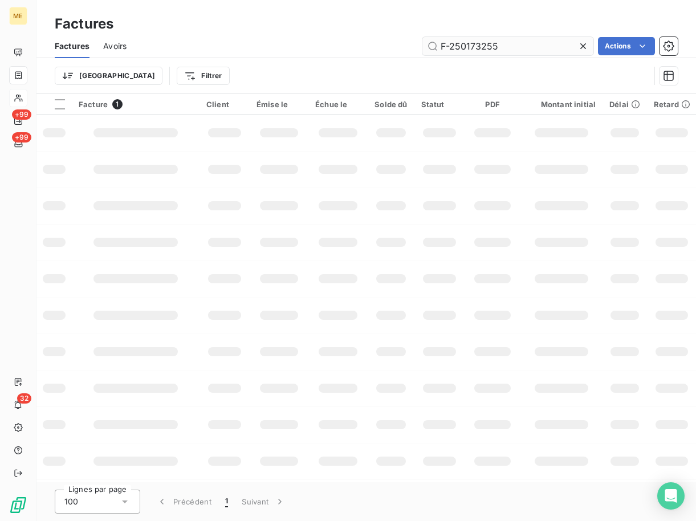
click at [457, 54] on input "F-250173255" at bounding box center [507, 46] width 171 height 18
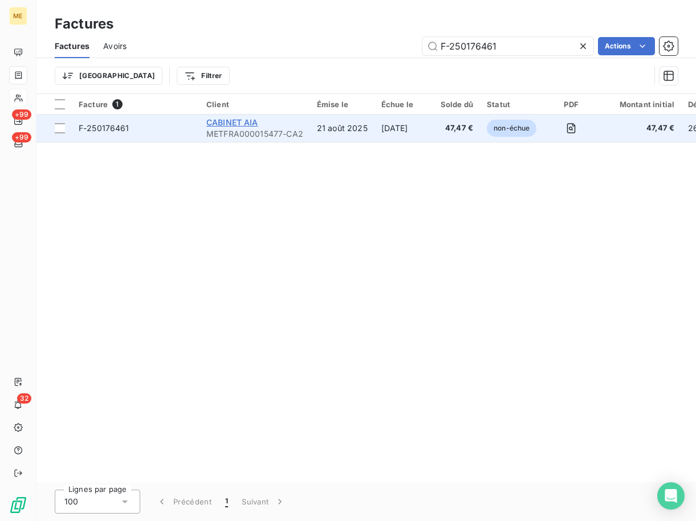
type input "F-250176461"
click at [235, 123] on span "CABINET AIA" at bounding box center [232, 122] width 52 height 10
